Goal: Task Accomplishment & Management: Complete application form

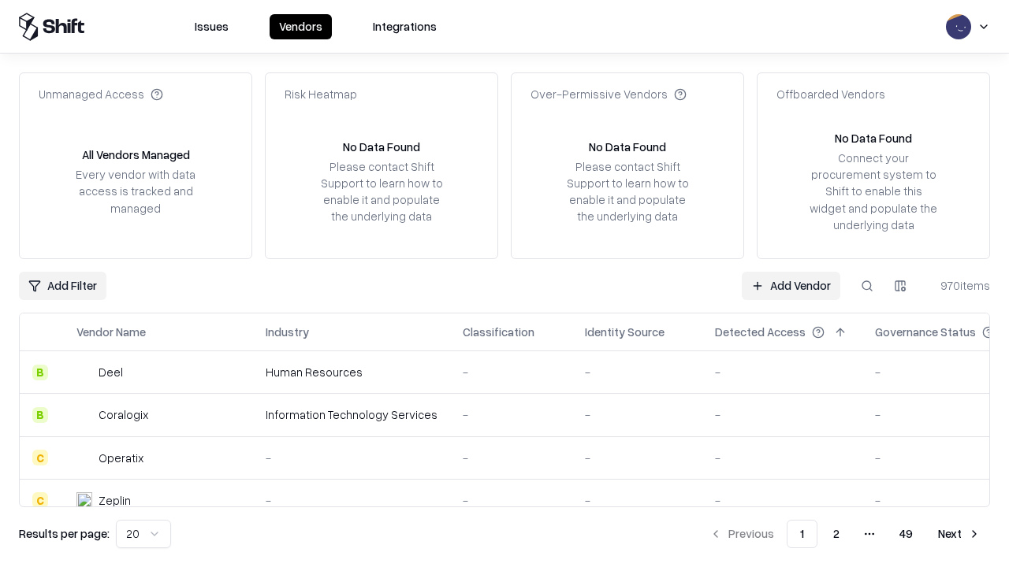
click at [790, 285] on link "Add Vendor" at bounding box center [791, 286] width 99 height 28
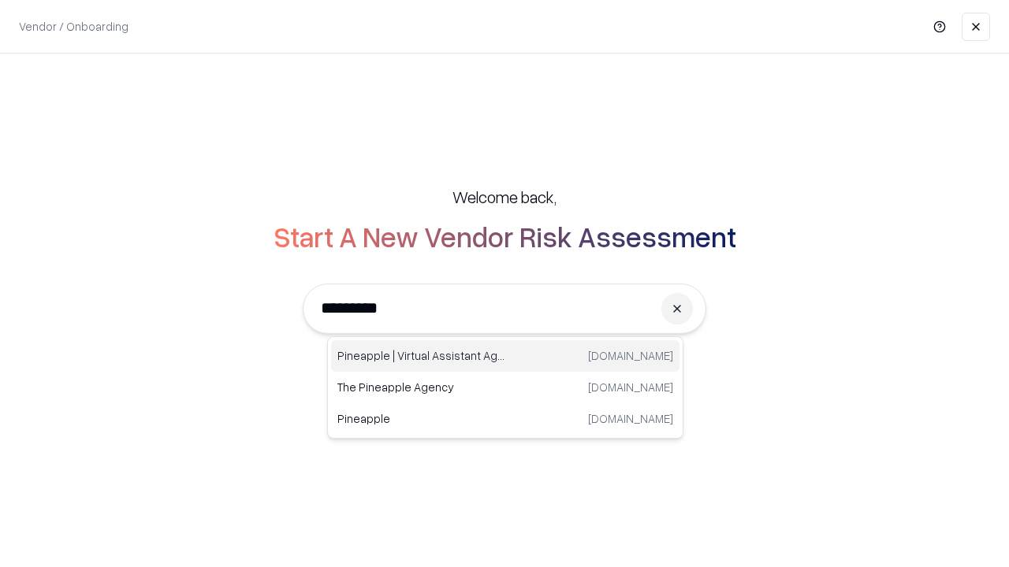
click at [505, 356] on div "Pineapple | Virtual Assistant Agency [DOMAIN_NAME]" at bounding box center [505, 356] width 348 height 32
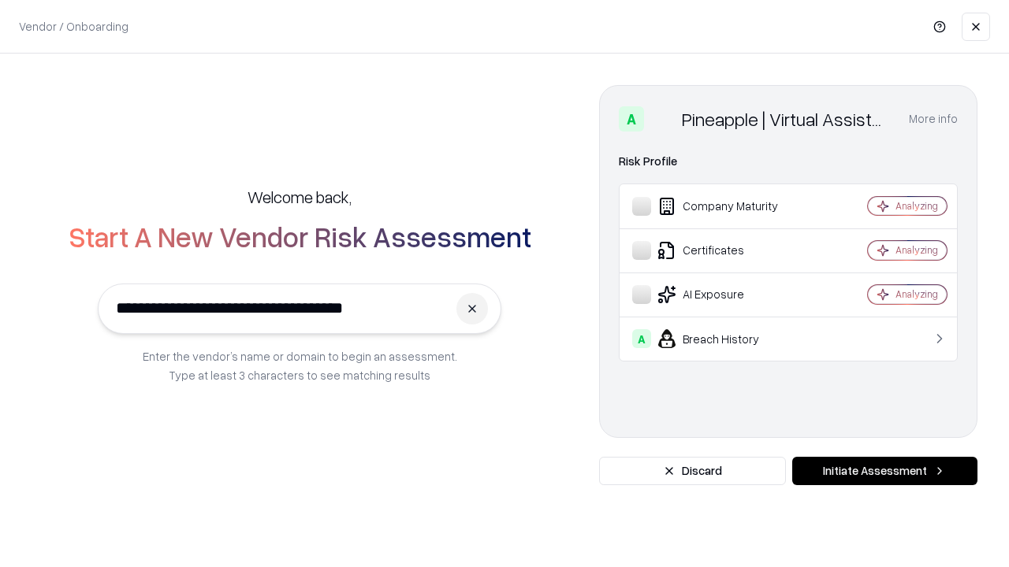
type input "**********"
click at [884, 471] on button "Initiate Assessment" at bounding box center [884, 471] width 185 height 28
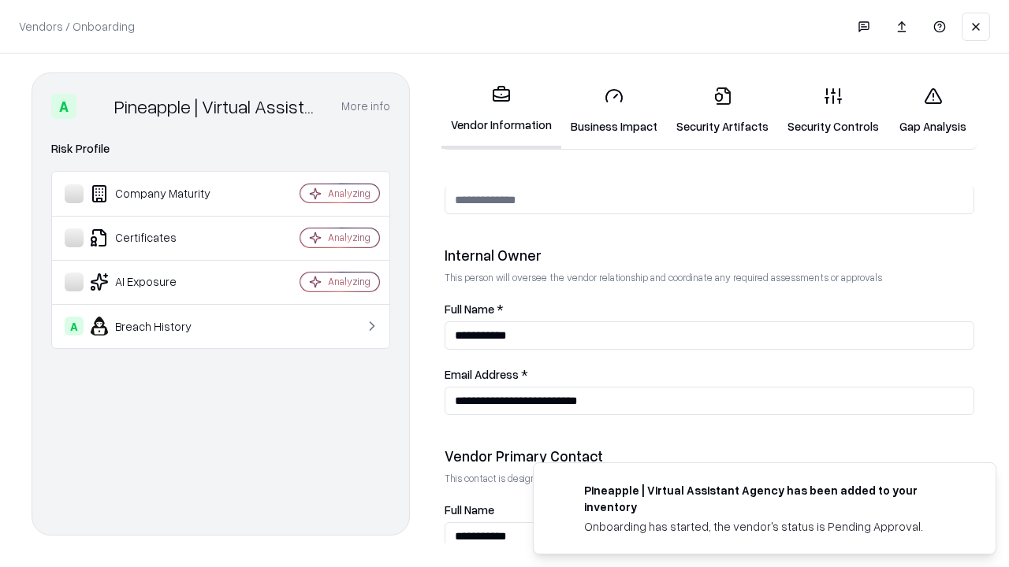
scroll to position [816, 0]
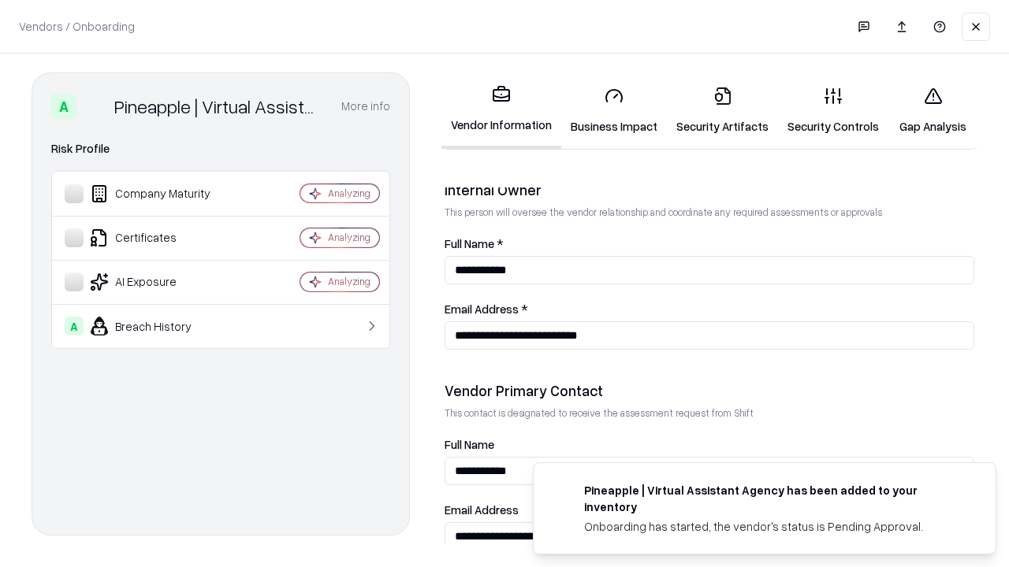
click at [614, 110] on link "Business Impact" at bounding box center [614, 110] width 106 height 73
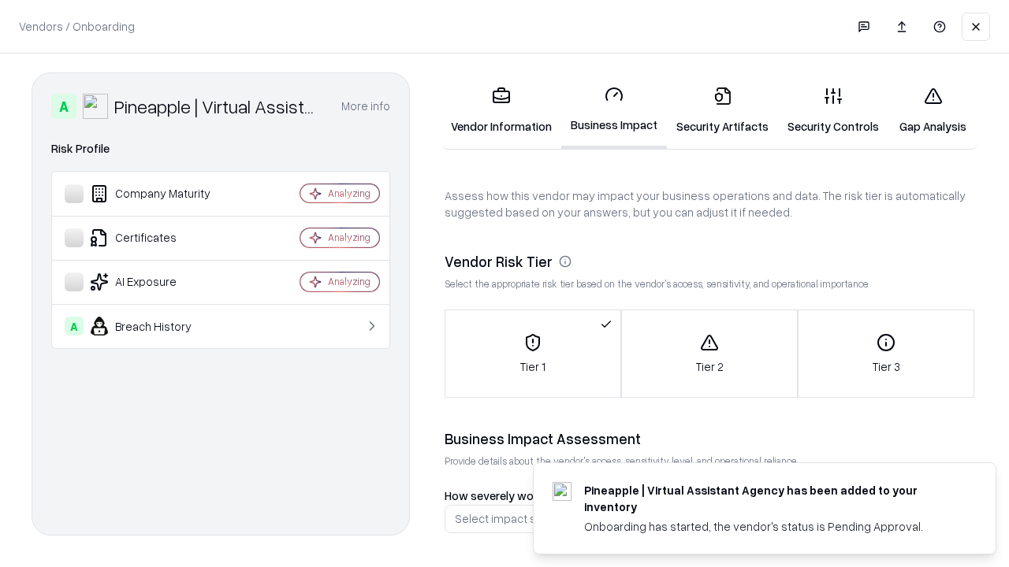
click at [722, 110] on link "Security Artifacts" at bounding box center [722, 110] width 111 height 73
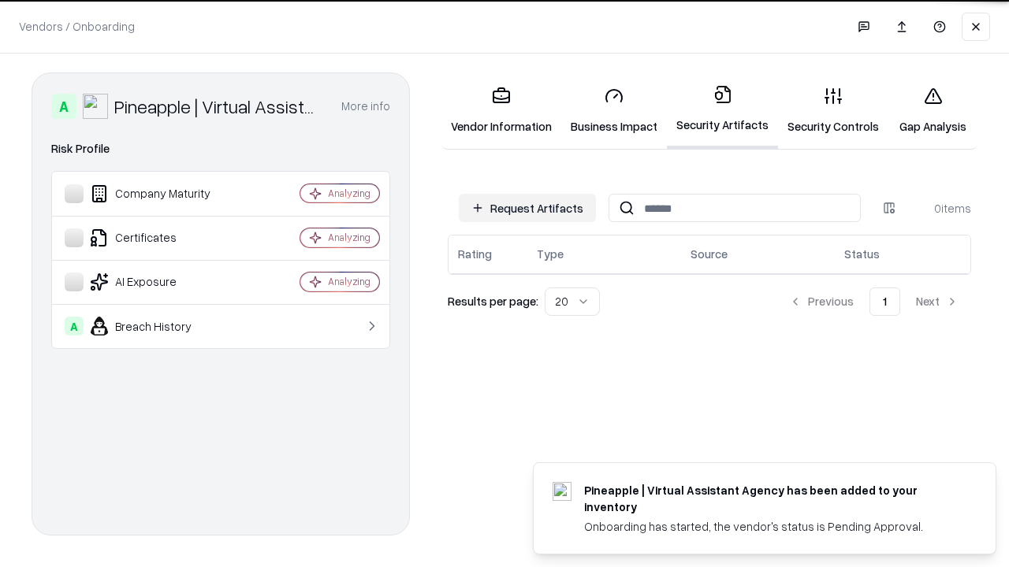
click at [527, 207] on button "Request Artifacts" at bounding box center [527, 208] width 137 height 28
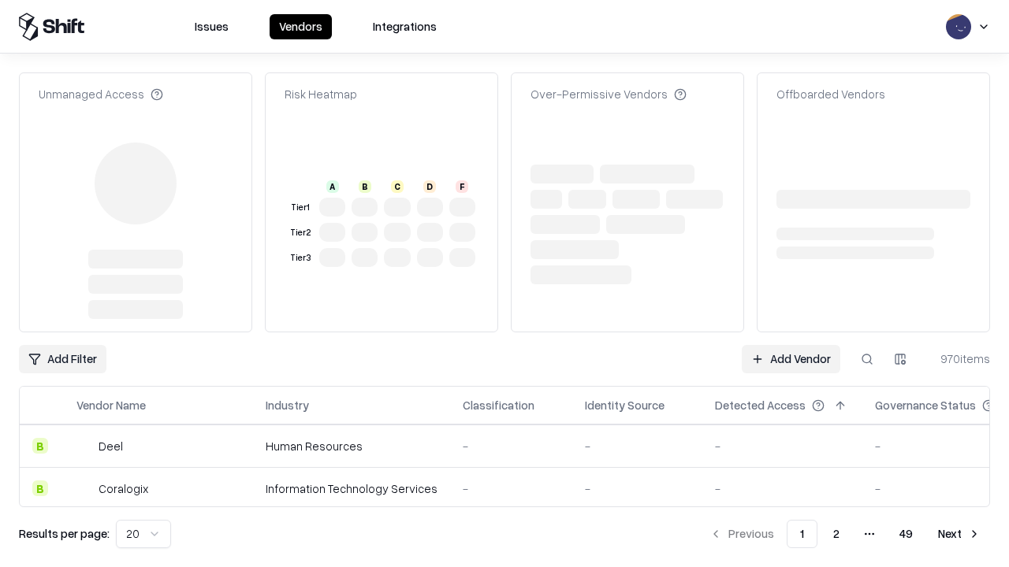
click at [790, 345] on link "Add Vendor" at bounding box center [791, 359] width 99 height 28
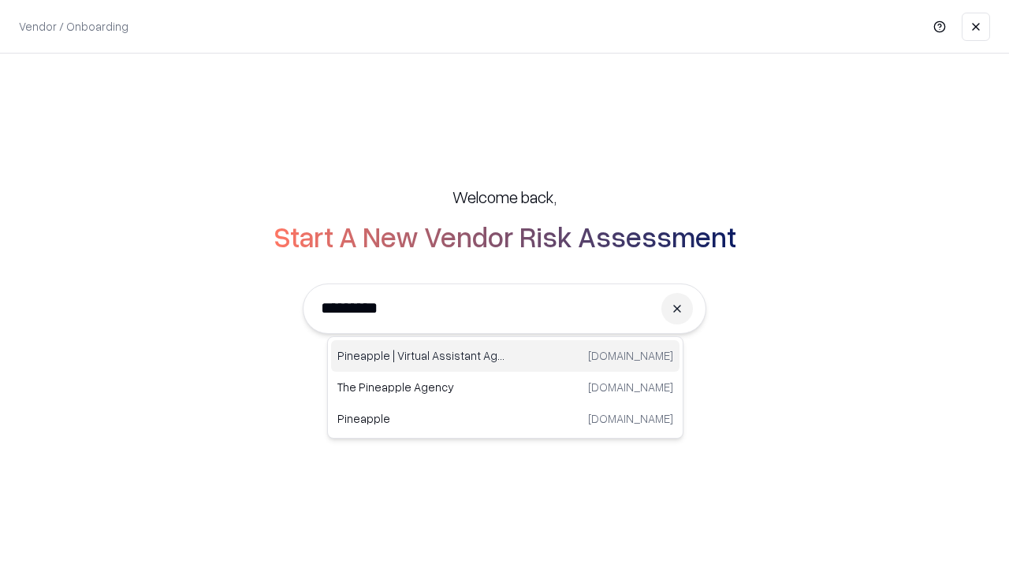
click at [505, 356] on div "Pineapple | Virtual Assistant Agency [DOMAIN_NAME]" at bounding box center [505, 356] width 348 height 32
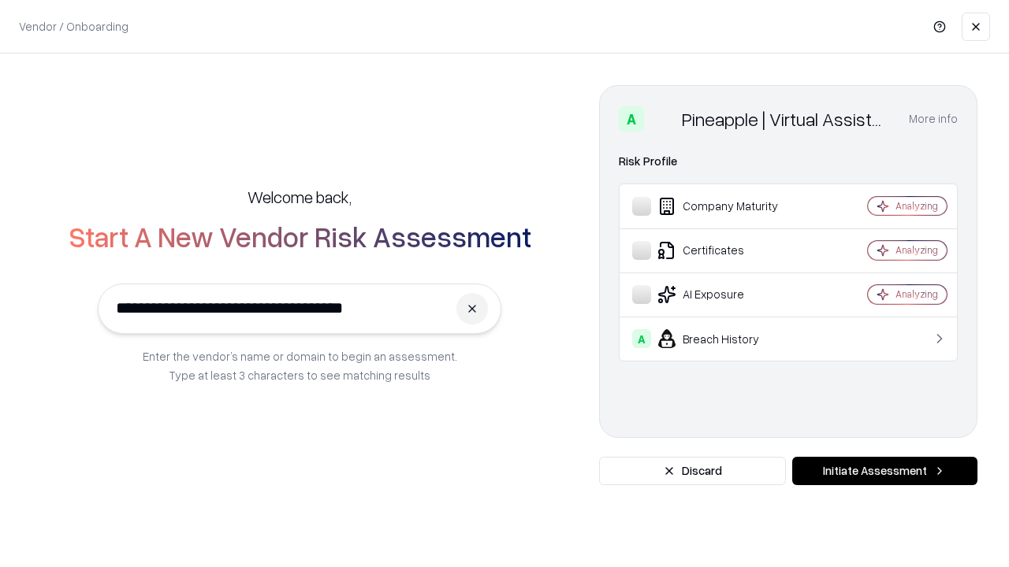
type input "**********"
click at [884, 471] on button "Initiate Assessment" at bounding box center [884, 471] width 185 height 28
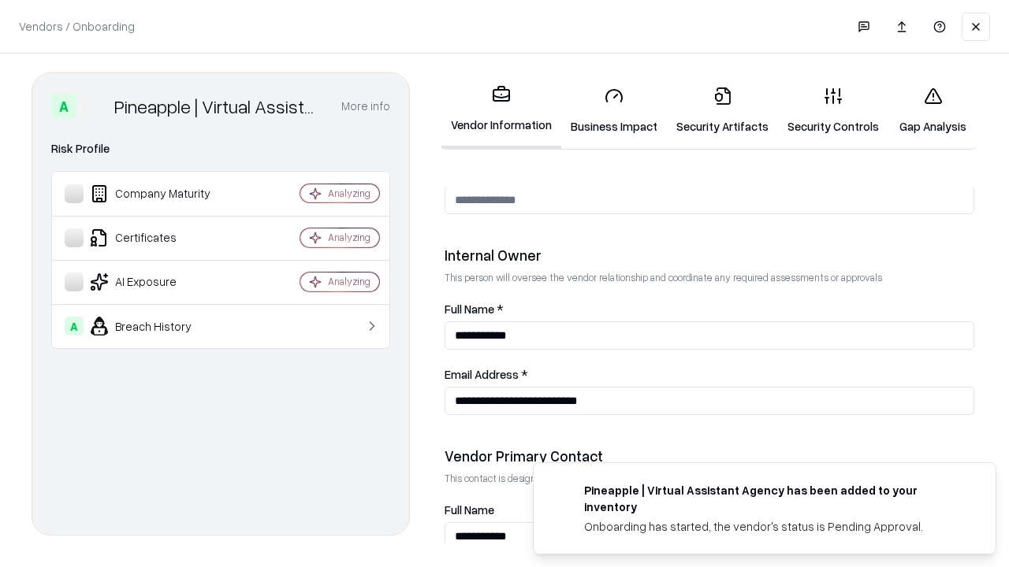
scroll to position [816, 0]
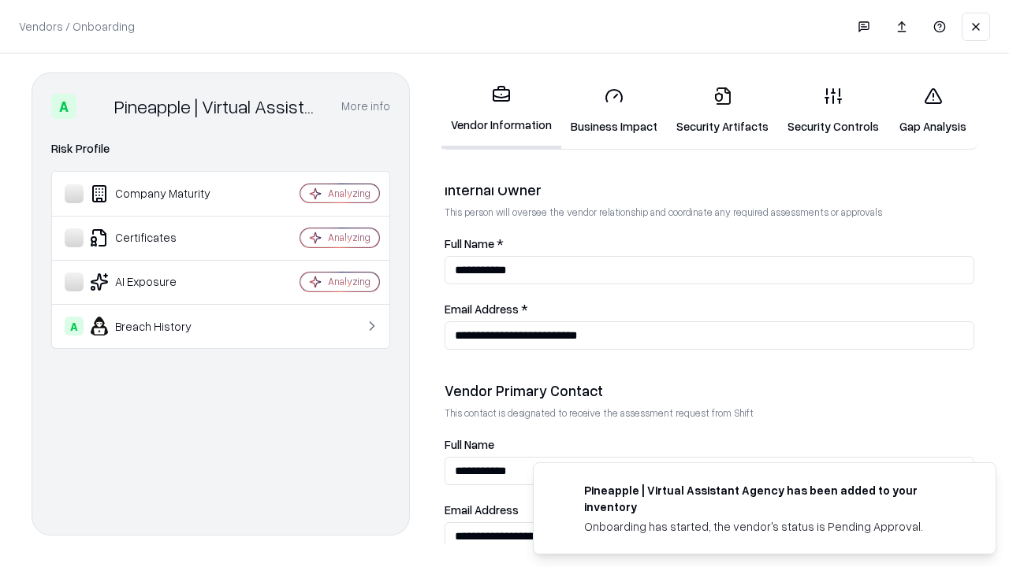
click at [932, 110] on link "Gap Analysis" at bounding box center [932, 110] width 89 height 73
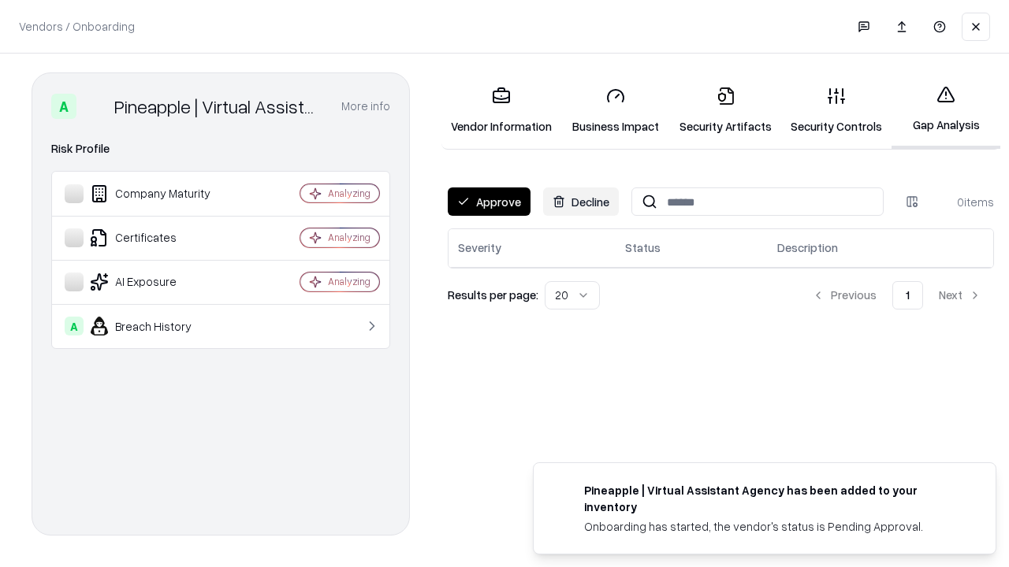
click at [489, 202] on button "Approve" at bounding box center [489, 202] width 83 height 28
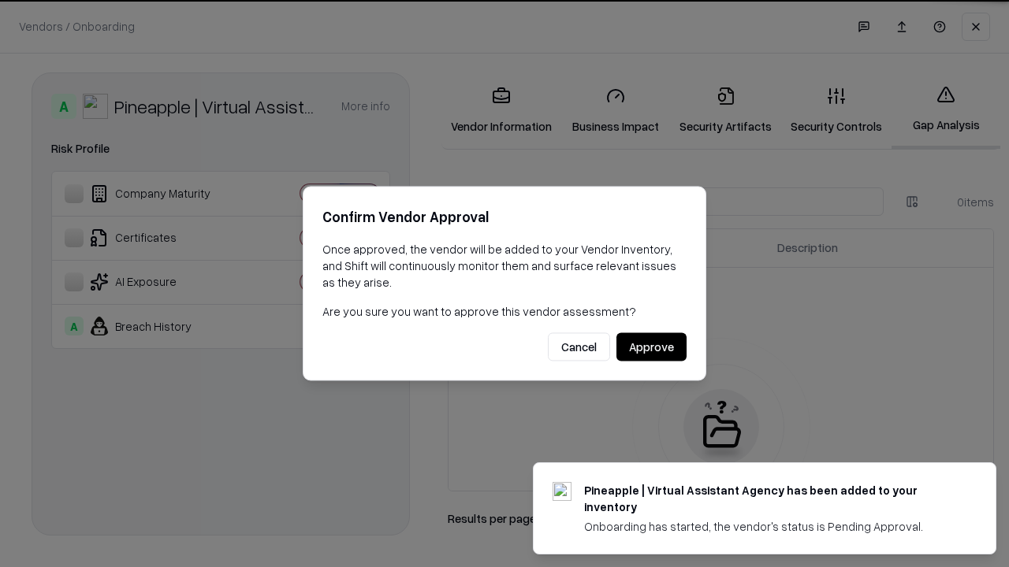
click at [651, 347] on button "Approve" at bounding box center [651, 347] width 70 height 28
